Goal: Task Accomplishment & Management: Manage account settings

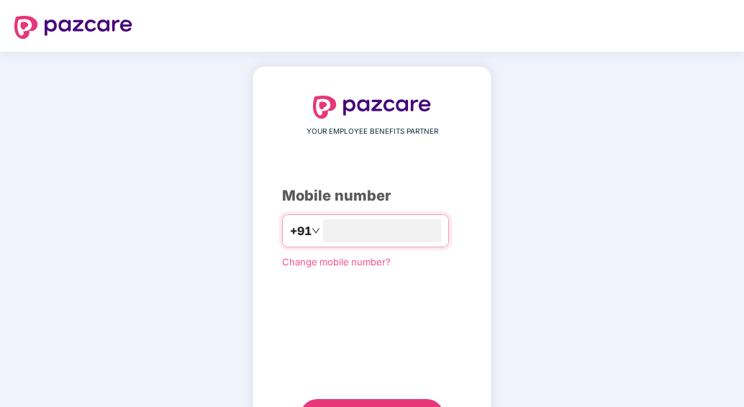
type input "**********"
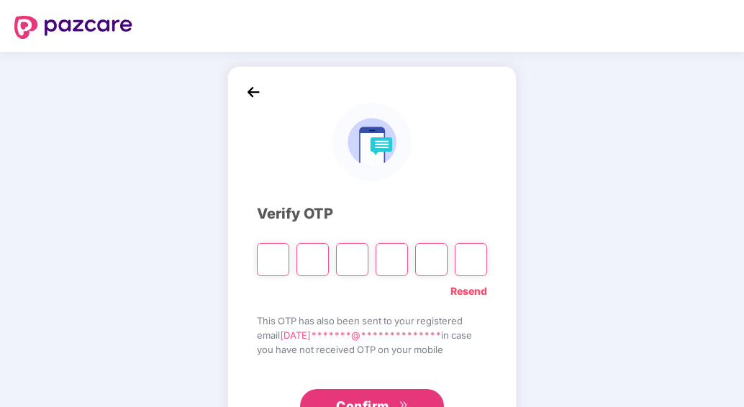
type input "*"
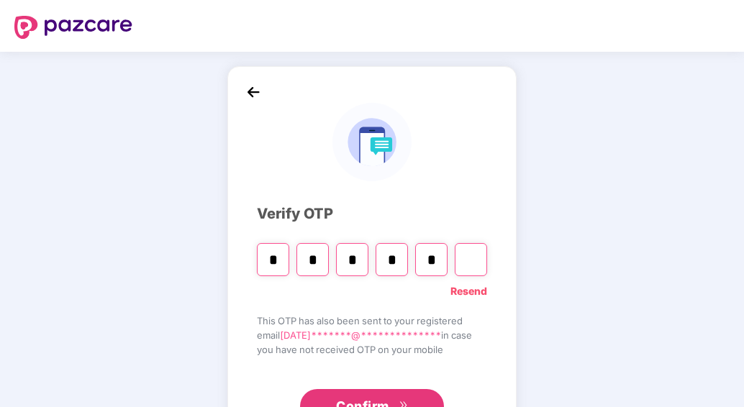
type input "*"
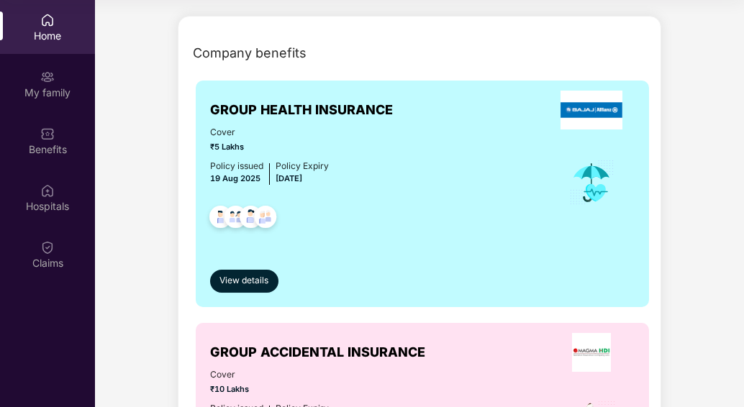
scroll to position [184, 0]
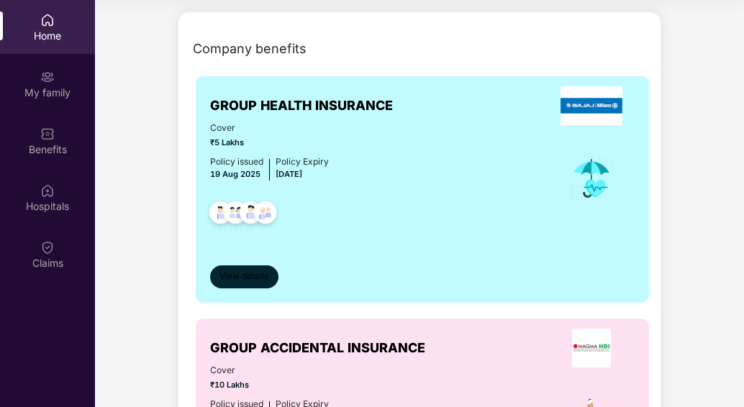
click at [252, 279] on span "View details" at bounding box center [244, 277] width 49 height 14
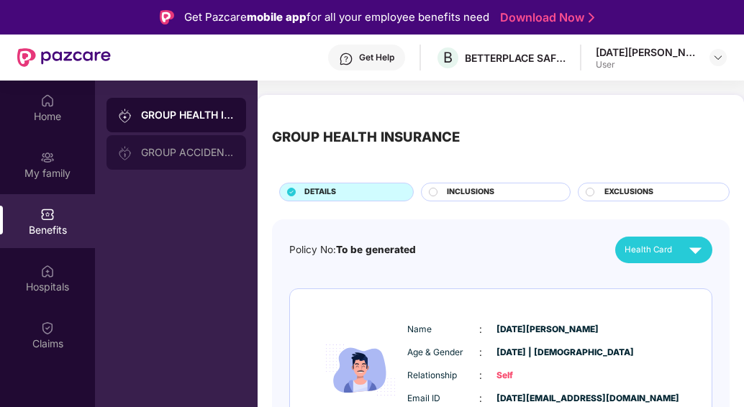
click at [183, 161] on div "GROUP ACCIDENTAL INSURANCE" at bounding box center [177, 152] width 140 height 35
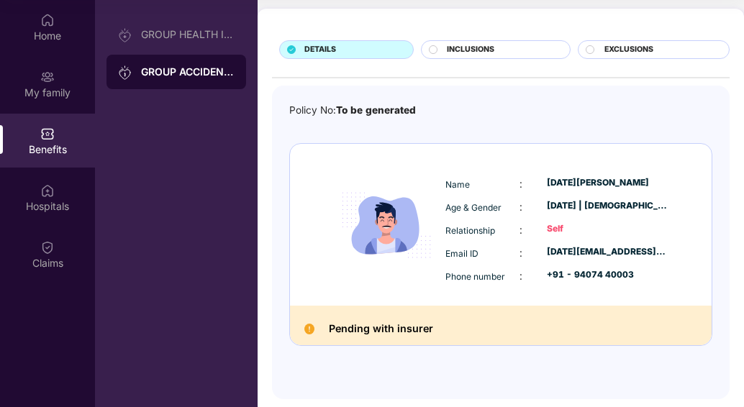
scroll to position [63, 0]
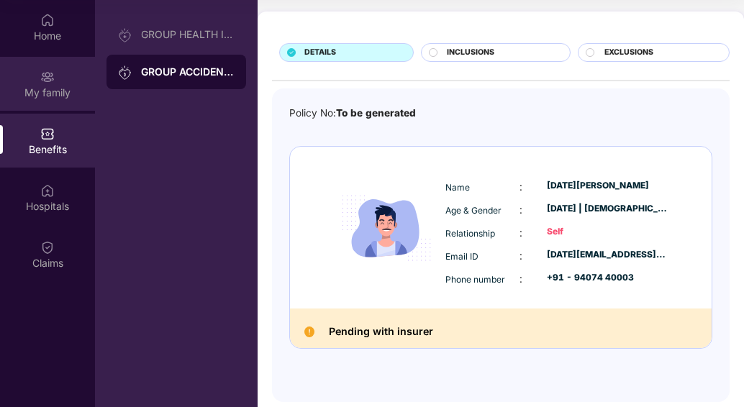
click at [48, 89] on div "My family" at bounding box center [47, 93] width 95 height 14
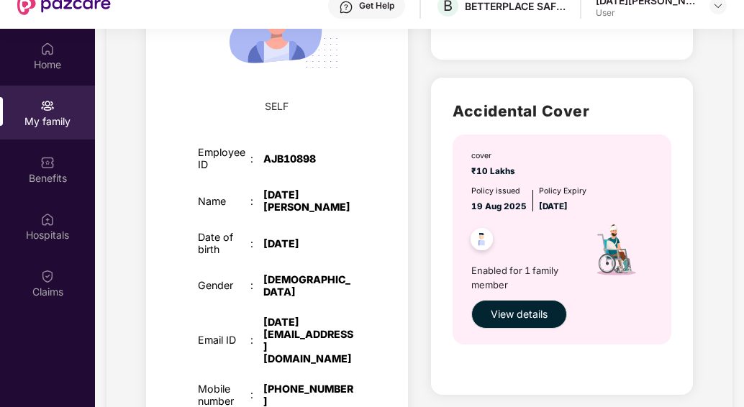
scroll to position [403, 0]
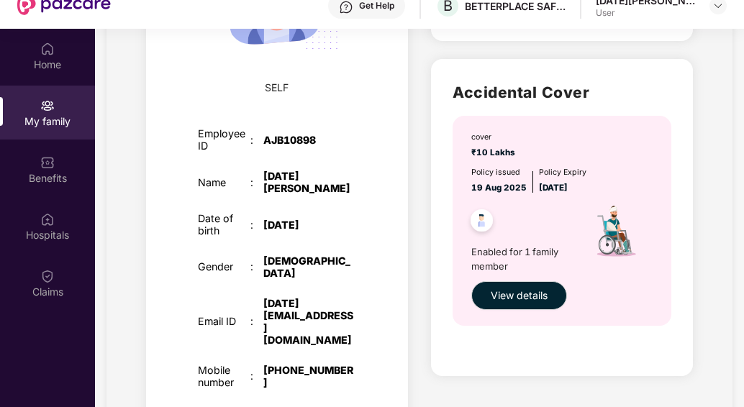
click at [474, 224] on img at bounding box center [481, 222] width 35 height 35
click at [534, 299] on span "View details" at bounding box center [519, 296] width 57 height 16
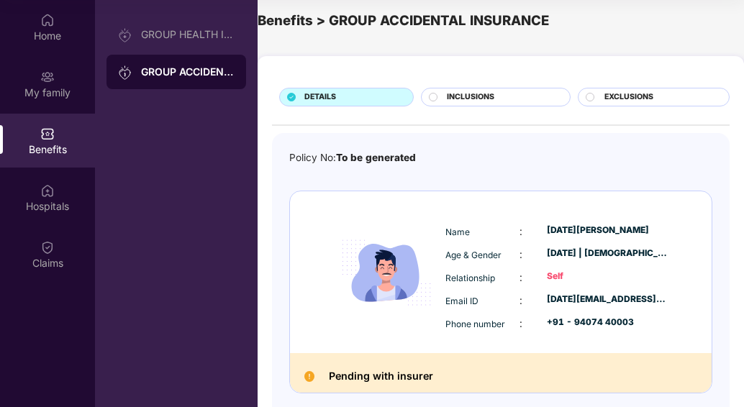
scroll to position [6, 0]
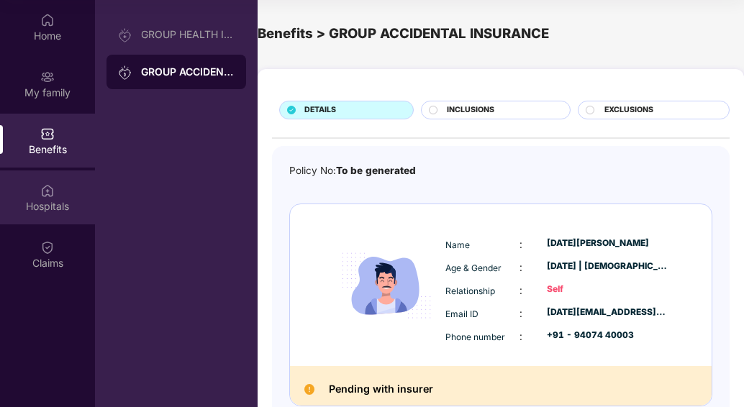
click at [59, 207] on div "Hospitals" at bounding box center [47, 206] width 95 height 14
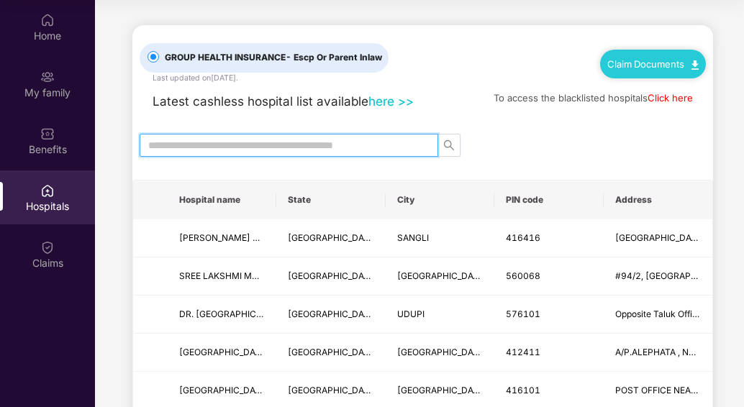
click at [208, 149] on input "text" at bounding box center [283, 145] width 270 height 16
type input "******"
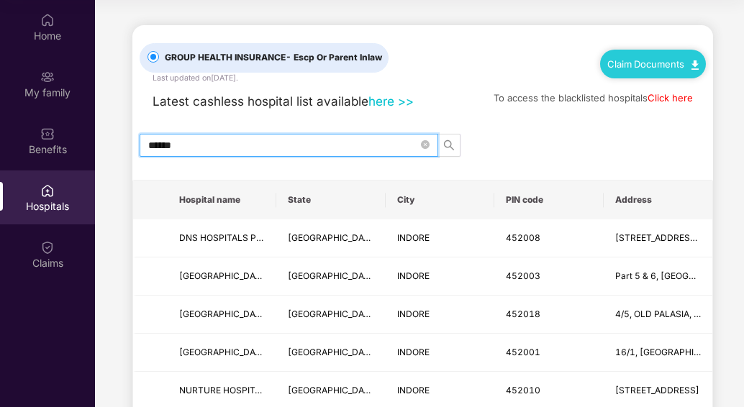
scroll to position [356, 0]
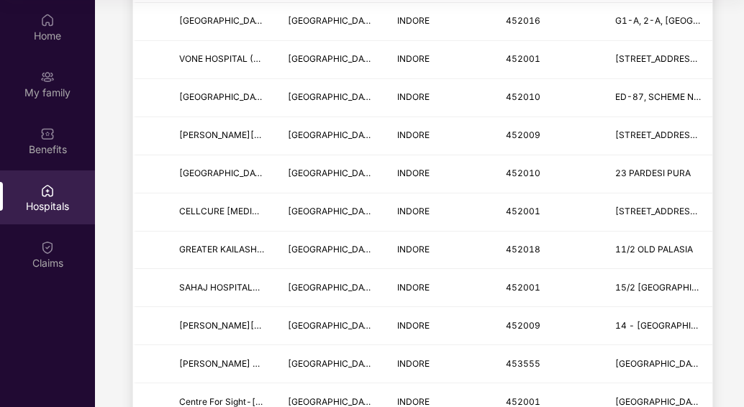
click at [741, 216] on main "GROUP HEALTH INSURANCE - Escp Or Parent Inlaw Last updated on [DATE] . Claim Do…" at bounding box center [419, 395] width 649 height 2217
click at [741, 224] on main "GROUP HEALTH INSURANCE - Escp Or Parent Inlaw Last updated on [DATE] . Claim Do…" at bounding box center [419, 395] width 649 height 2217
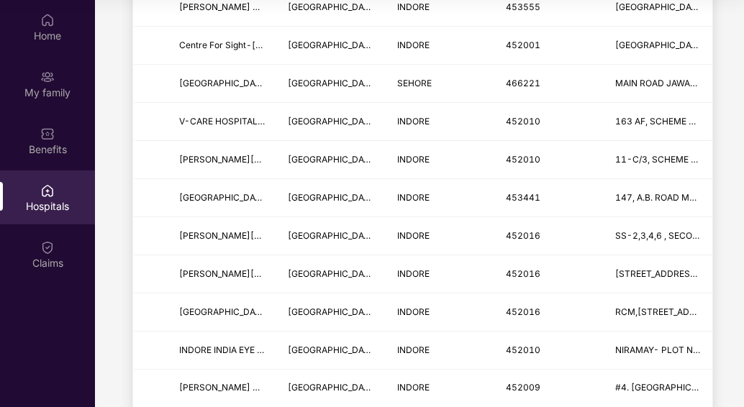
click at [741, 287] on main "GROUP HEALTH INSURANCE - Escp Or Parent Inlaw Last updated on [DATE] . Claim Do…" at bounding box center [419, 38] width 649 height 2217
click at [741, 281] on main "GROUP HEALTH INSURANCE - Escp Or Parent Inlaw Last updated on [DATE] . Claim Do…" at bounding box center [419, 38] width 649 height 2217
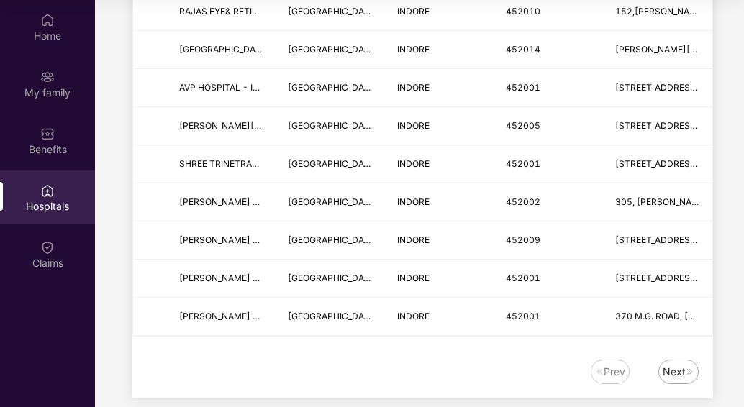
scroll to position [1796, 0]
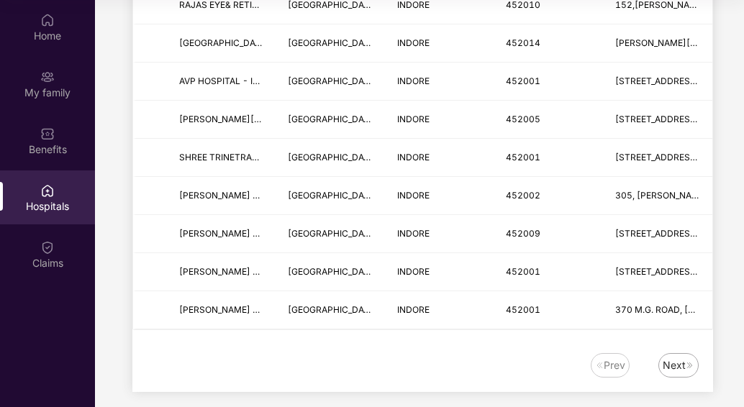
click at [680, 358] on div "Next" at bounding box center [674, 366] width 23 height 16
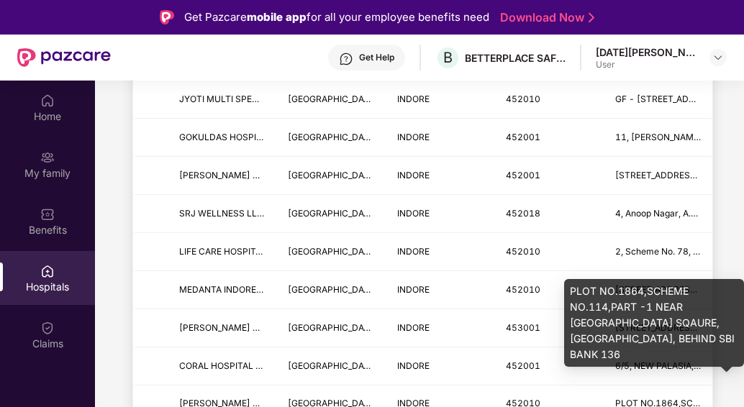
scroll to position [288, 0]
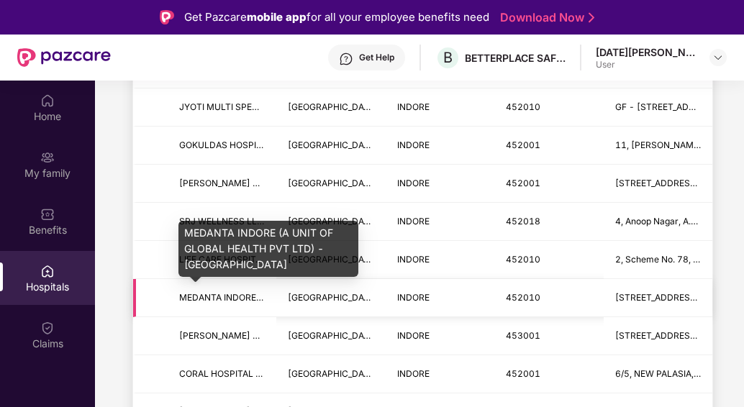
click at [248, 298] on span "MEDANTA INDORE (A UNIT OF GLOBAL HEALTH PVT LTD) - [GEOGRAPHIC_DATA]" at bounding box center [349, 297] width 340 height 11
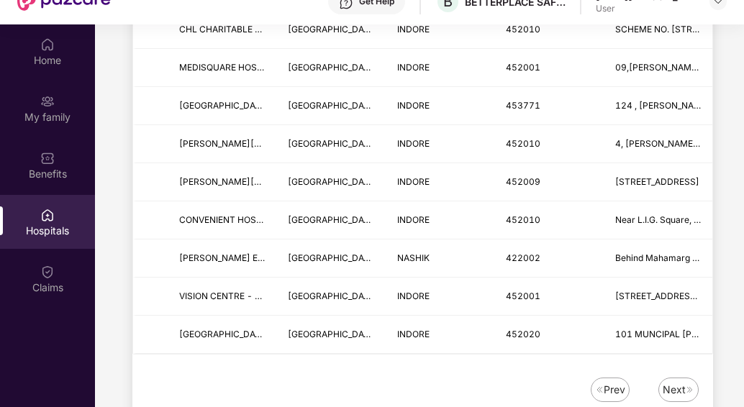
scroll to position [81, 0]
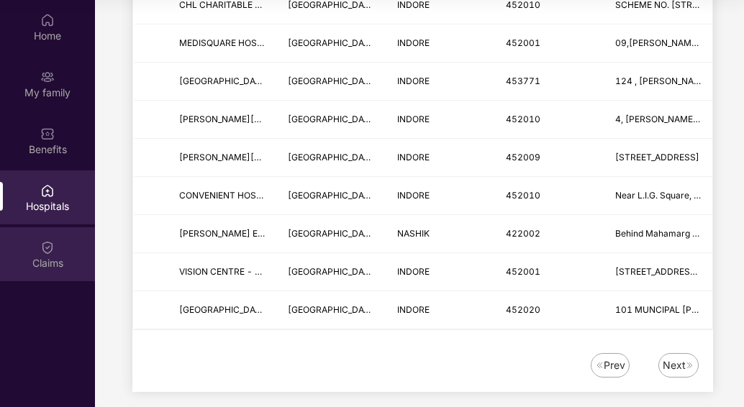
click at [45, 255] on div "Claims" at bounding box center [47, 254] width 95 height 54
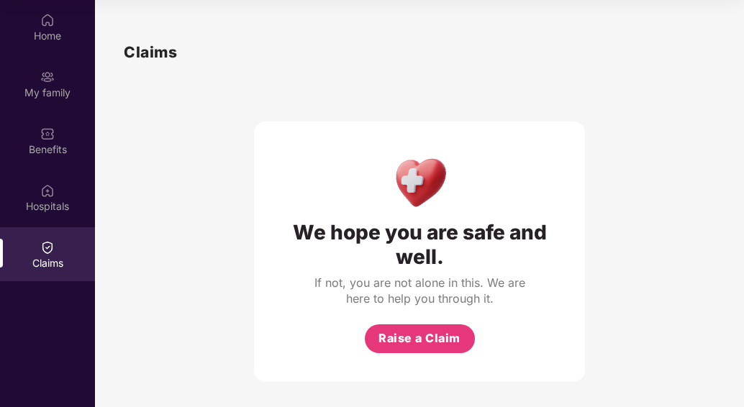
scroll to position [4, 0]
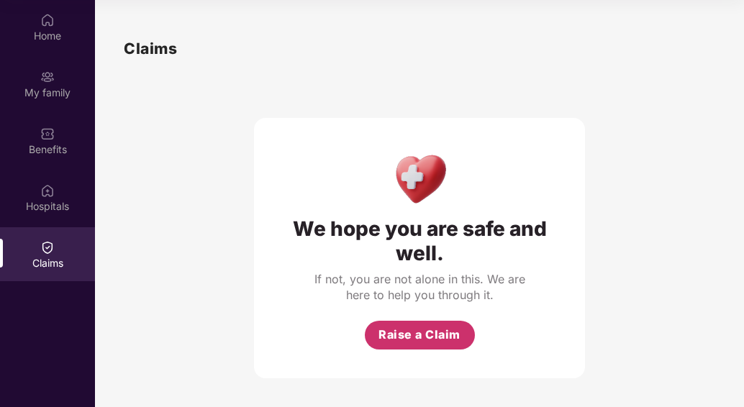
click at [386, 332] on span "Raise a Claim" at bounding box center [420, 335] width 82 height 18
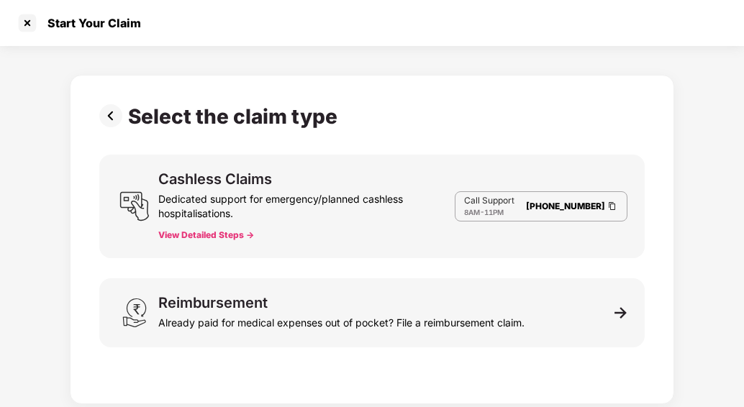
scroll to position [35, 0]
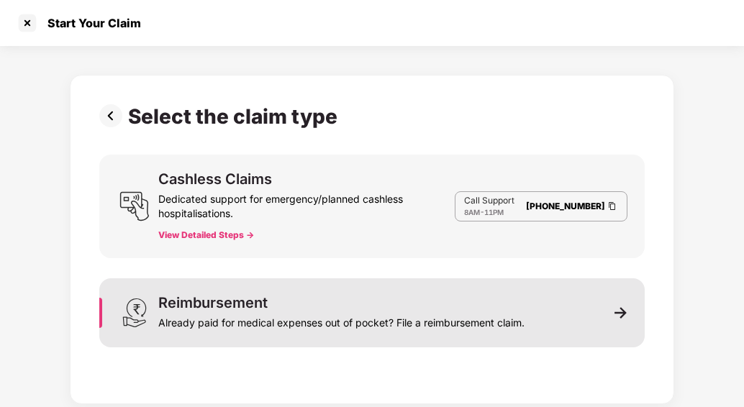
click at [253, 307] on div "Reimbursement" at bounding box center [212, 303] width 109 height 14
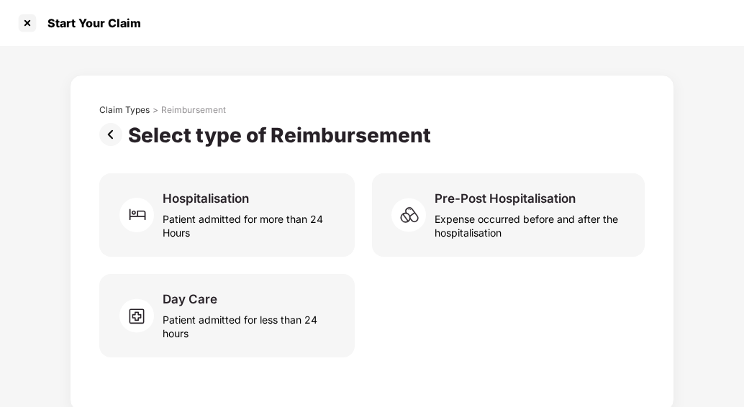
click at [114, 138] on img at bounding box center [113, 134] width 29 height 23
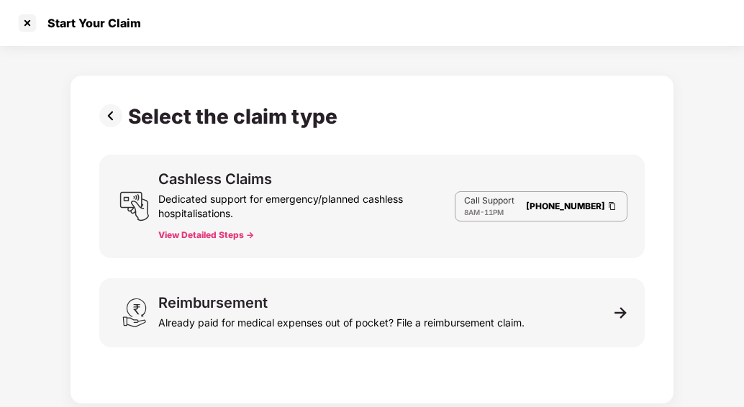
click at [109, 125] on img at bounding box center [113, 115] width 29 height 23
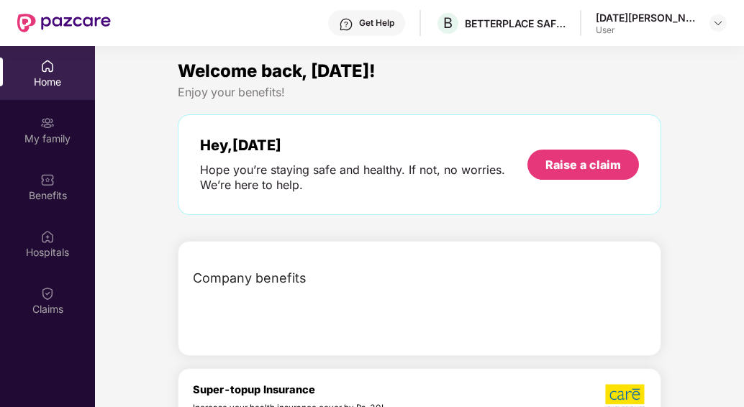
scroll to position [81, 0]
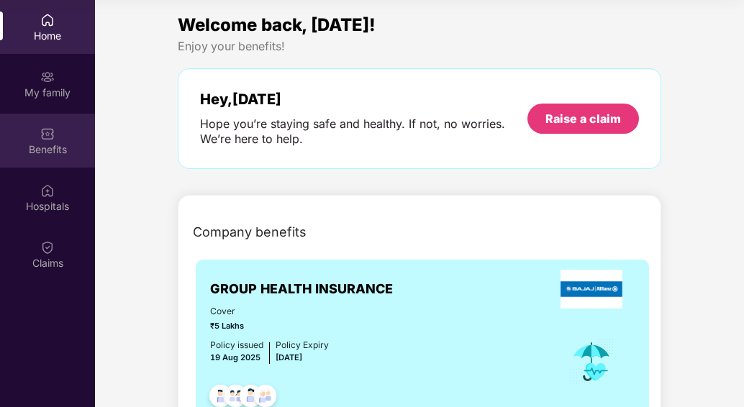
click at [50, 140] on img at bounding box center [47, 134] width 14 height 14
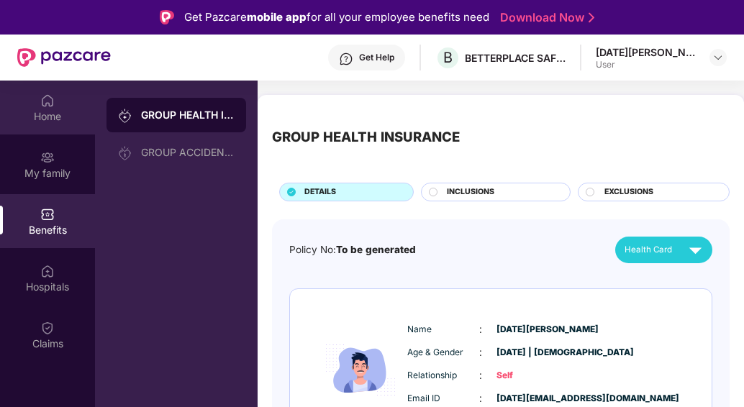
click at [44, 109] on div "Home" at bounding box center [47, 116] width 95 height 14
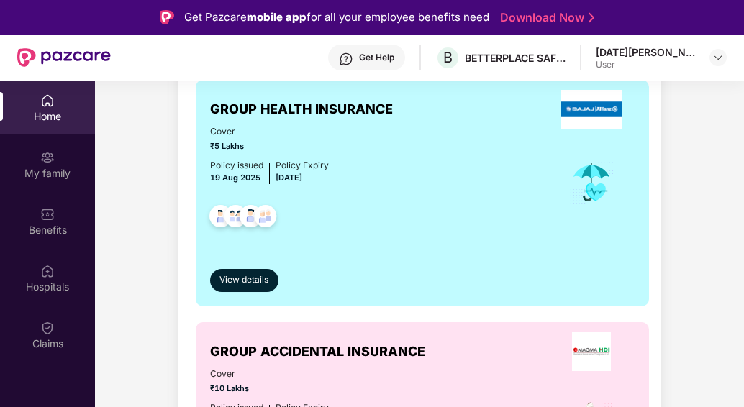
scroll to position [259, 0]
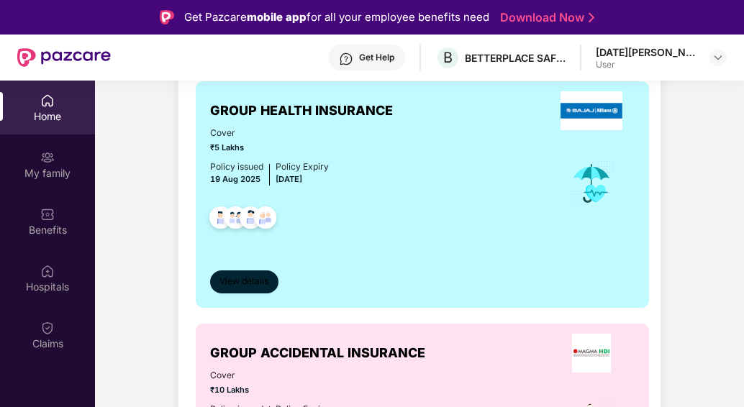
click at [248, 287] on span "View details" at bounding box center [244, 282] width 49 height 14
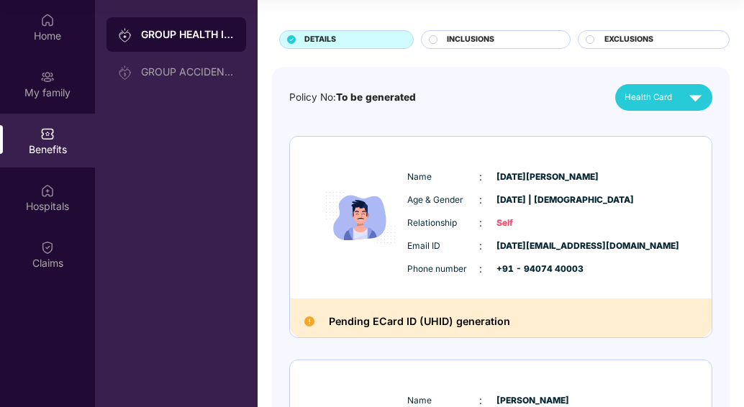
scroll to position [71, 0]
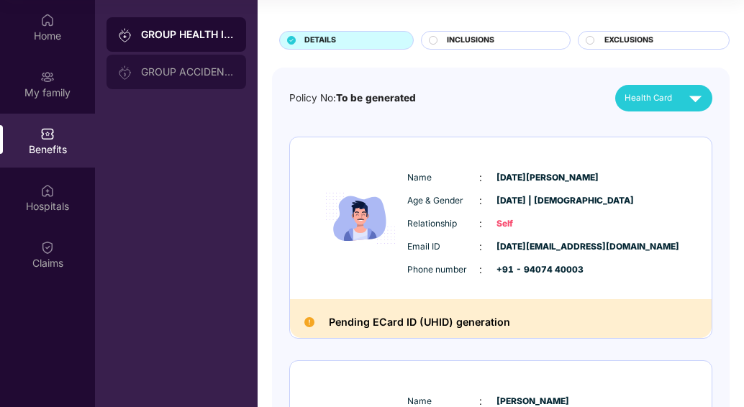
click at [191, 78] on div "GROUP ACCIDENTAL INSURANCE" at bounding box center [177, 72] width 140 height 35
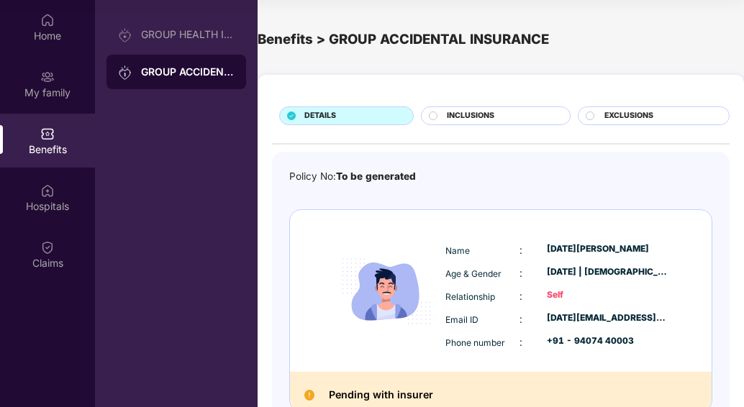
click at [455, 120] on span "INCLUSIONS" at bounding box center [471, 116] width 48 height 12
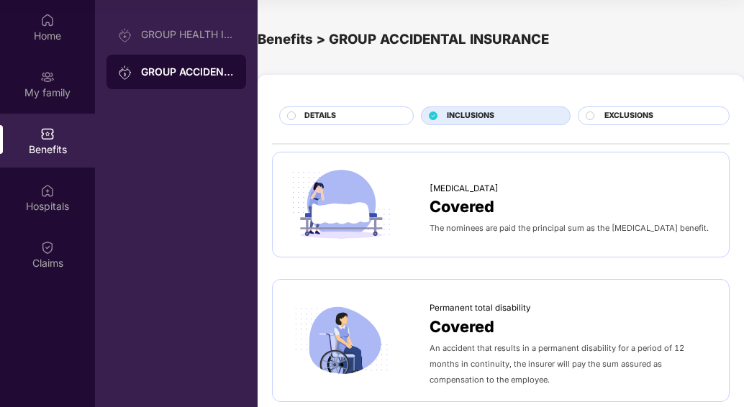
click at [383, 120] on div "DETAILS" at bounding box center [351, 117] width 109 height 14
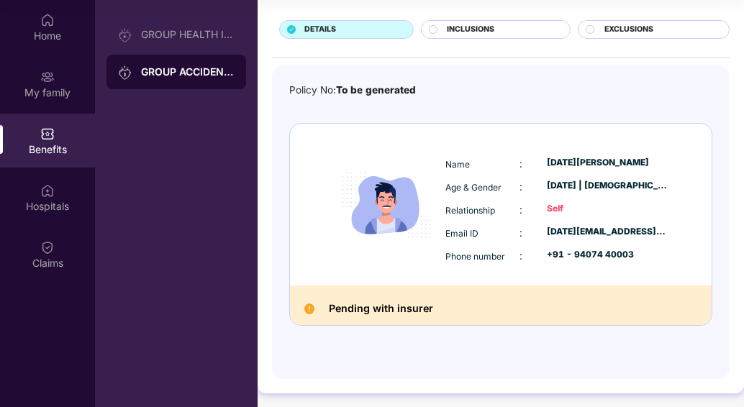
scroll to position [92, 0]
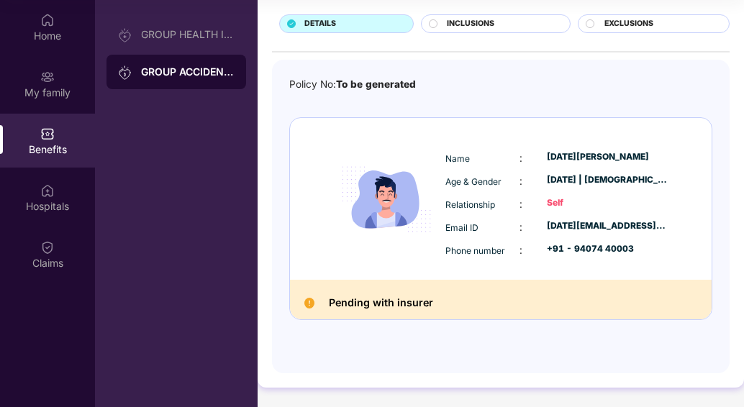
click at [399, 294] on h2 "Pending with insurer" at bounding box center [381, 302] width 104 height 17
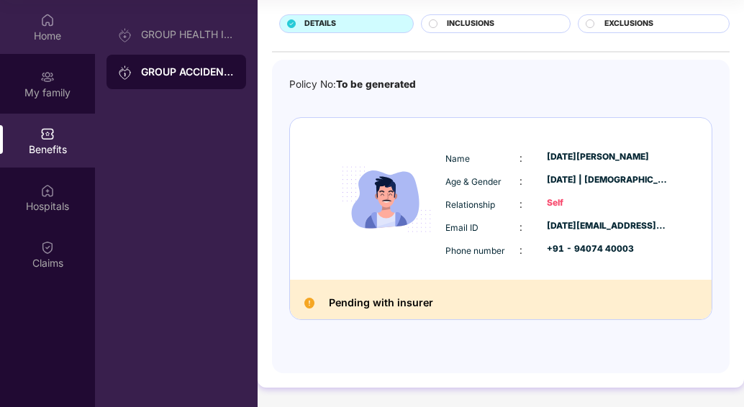
click at [55, 29] on div "Home" at bounding box center [47, 36] width 95 height 14
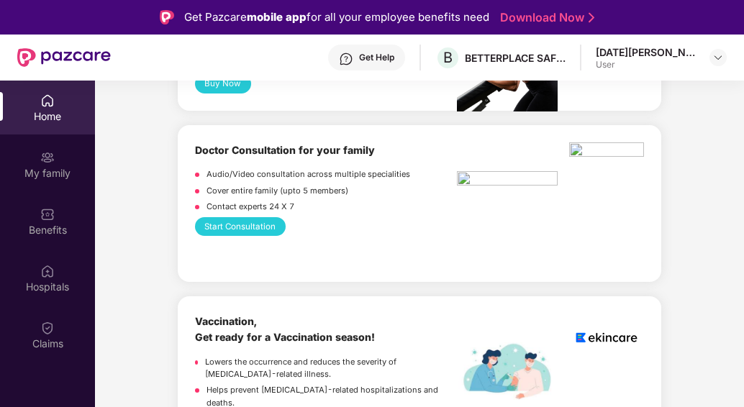
scroll to position [1296, 0]
